Goal: Transaction & Acquisition: Purchase product/service

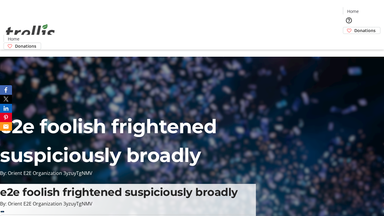
click at [354, 27] on span "Donations" at bounding box center [364, 30] width 21 height 6
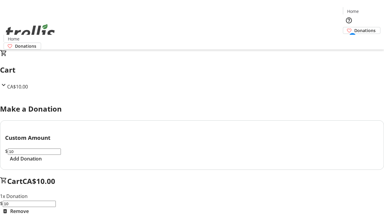
select select "CA"
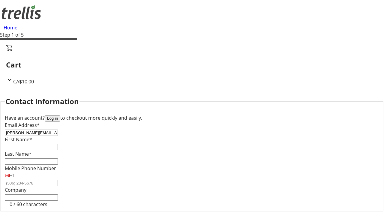
type input "[PERSON_NAME][EMAIL_ADDRESS][DOMAIN_NAME]"
type input "[PERSON_NAME]"
type input "[STREET_ADDRESS][PERSON_NAME]"
type input "Kelowna"
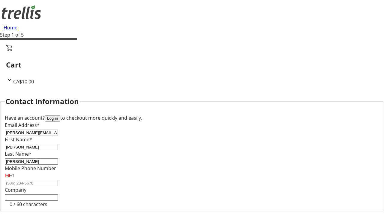
select select "BC"
type input "Kelowna"
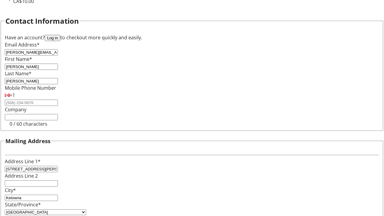
type input "V1Y 0C2"
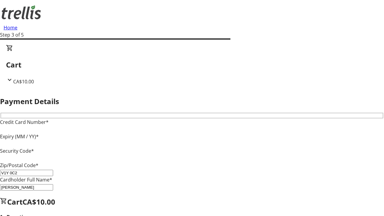
type input "V1Y 0C2"
